Goal: Task Accomplishment & Management: Complete application form

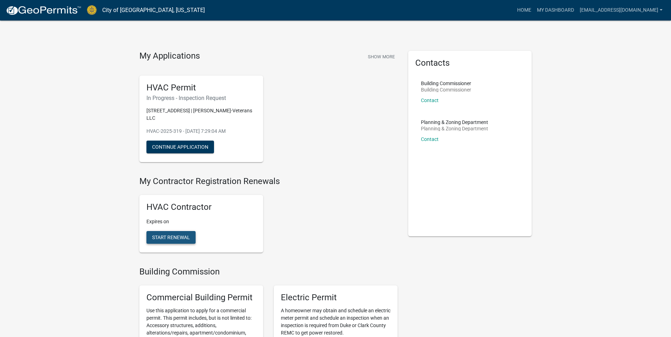
click at [165, 236] on span "Start Renewal" at bounding box center [171, 238] width 38 height 6
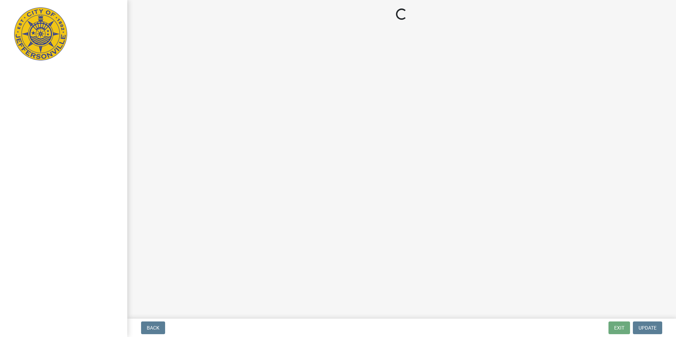
select select "KY"
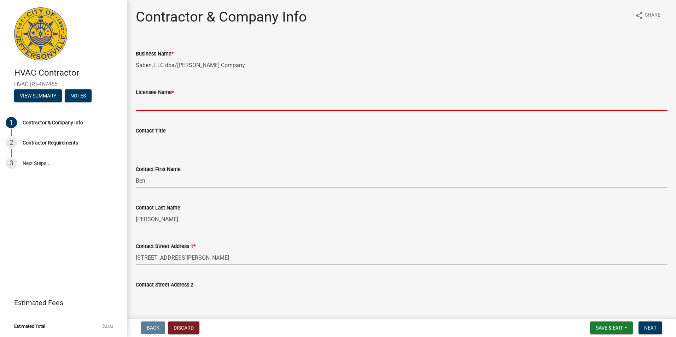
click at [161, 102] on input "Licensee Name *" at bounding box center [402, 103] width 532 height 14
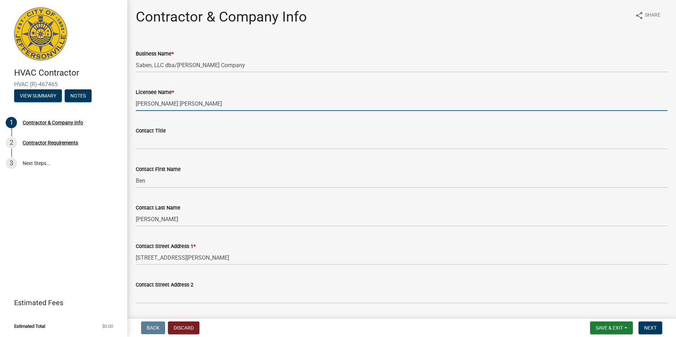
type input "[PERSON_NAME] [PERSON_NAME]"
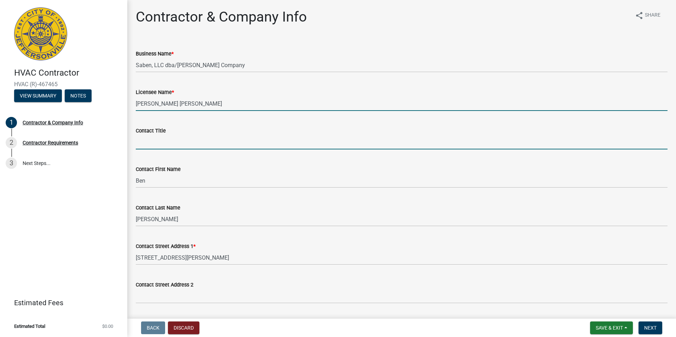
click at [166, 141] on input "Contact Title" at bounding box center [402, 142] width 532 height 14
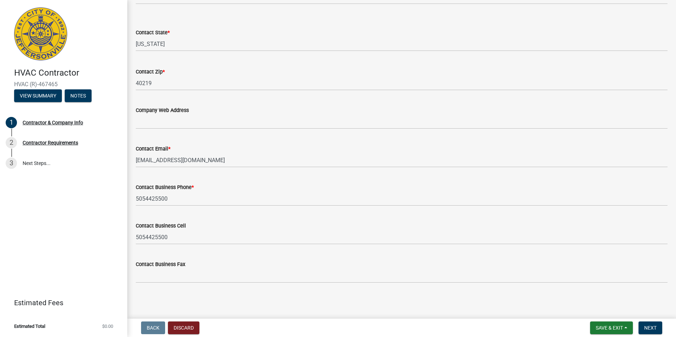
scroll to position [338, 0]
type input "owner"
click at [646, 328] on span "Next" at bounding box center [650, 328] width 12 height 6
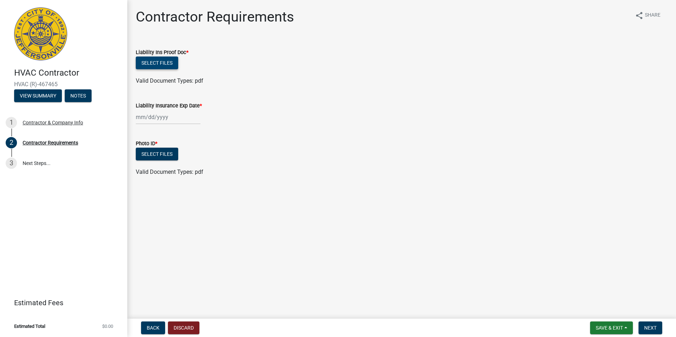
click at [145, 62] on button "Select files" at bounding box center [157, 63] width 42 height 13
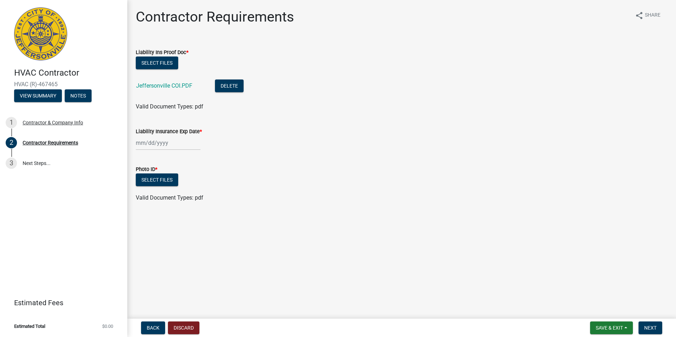
click at [142, 145] on div at bounding box center [168, 143] width 65 height 14
click at [177, 216] on div "21" at bounding box center [176, 214] width 11 height 11
type input "[DATE]"
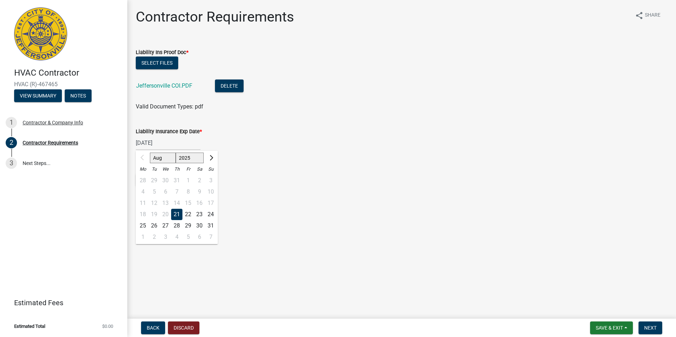
click at [167, 140] on div "[DATE] Aug Sep Oct Nov [DATE] 2026 2027 2028 2029 2030 2031 2032 2033 2034 2035…" at bounding box center [168, 143] width 65 height 14
click at [195, 157] on select "2025 2026 2027 2028 2029 2030 2031 2032 2033 2034 2035 2036 2037 2038 2039 2040…" at bounding box center [190, 158] width 28 height 11
select select "2026"
click at [176, 153] on select "2025 2026 2027 2028 2029 2030 2031 2032 2033 2034 2035 2036 2037 2038 2039 2040…" at bounding box center [190, 158] width 28 height 11
click at [247, 210] on div "Contractor Requirements share Share Liability Ins Proof Doc * Select files [GEO…" at bounding box center [401, 111] width 542 height 206
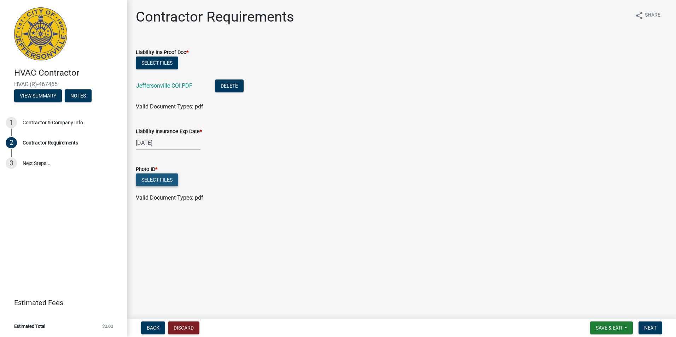
click at [156, 182] on button "Select files" at bounding box center [157, 180] width 42 height 13
click at [157, 183] on button "Select files" at bounding box center [157, 180] width 42 height 13
click at [160, 181] on button "Select files" at bounding box center [157, 180] width 42 height 13
click at [162, 180] on button "Select files" at bounding box center [157, 180] width 42 height 13
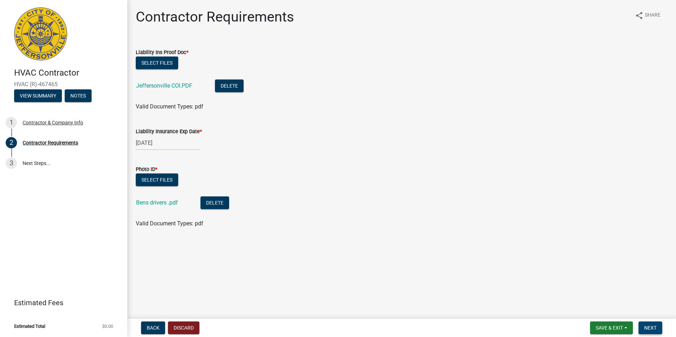
click at [657, 324] on button "Next" at bounding box center [650, 328] width 24 height 13
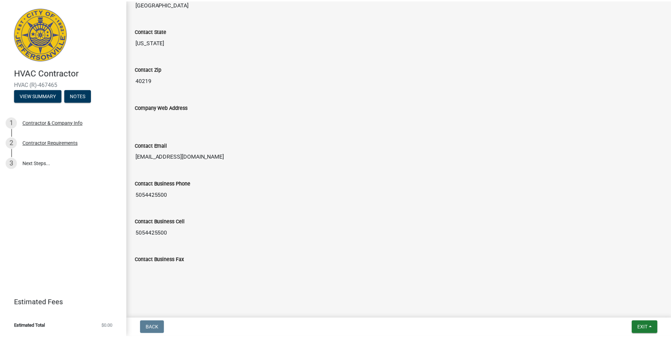
scroll to position [377, 0]
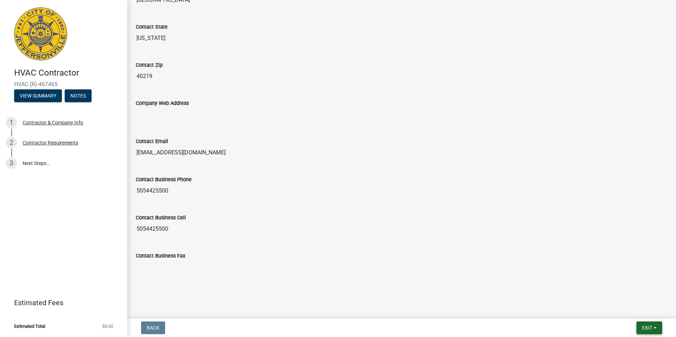
click at [647, 328] on span "Exit" at bounding box center [647, 328] width 10 height 6
click at [623, 311] on button "Save & Exit" at bounding box center [633, 309] width 57 height 17
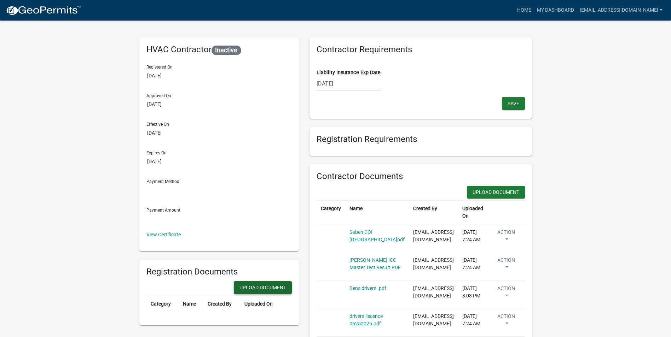
click at [261, 287] on button "Upload Document" at bounding box center [263, 287] width 58 height 13
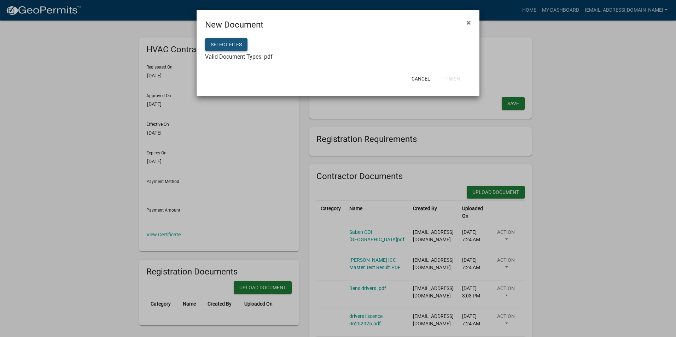
click at [236, 41] on button "Select files" at bounding box center [226, 44] width 42 height 13
click at [92, 82] on ngb-modal-window "New Document × Select files Valid Document Types: pdf Cancel Finish" at bounding box center [338, 168] width 676 height 337
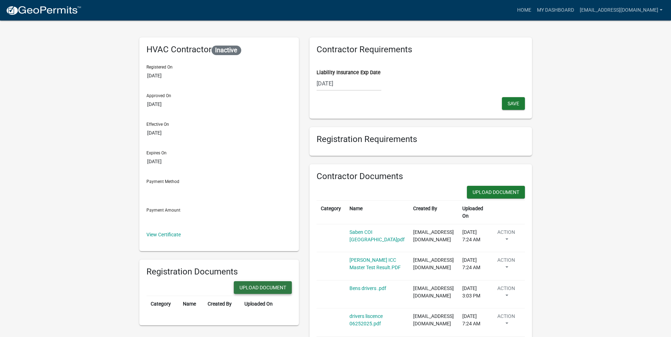
click at [265, 287] on button "Upload Document" at bounding box center [263, 287] width 58 height 13
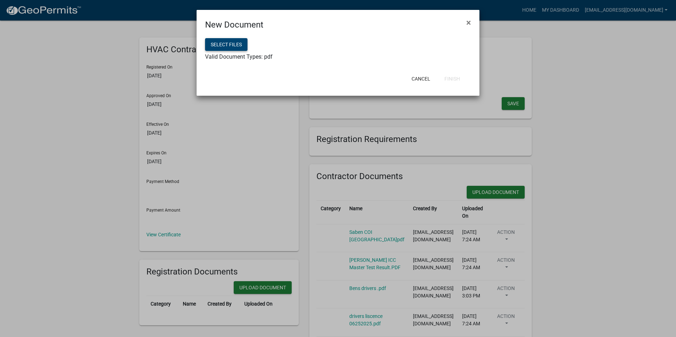
click at [223, 40] on button "Select files" at bounding box center [226, 44] width 42 height 13
click at [452, 78] on button "Finish" at bounding box center [452, 78] width 27 height 13
